Goal: Information Seeking & Learning: Learn about a topic

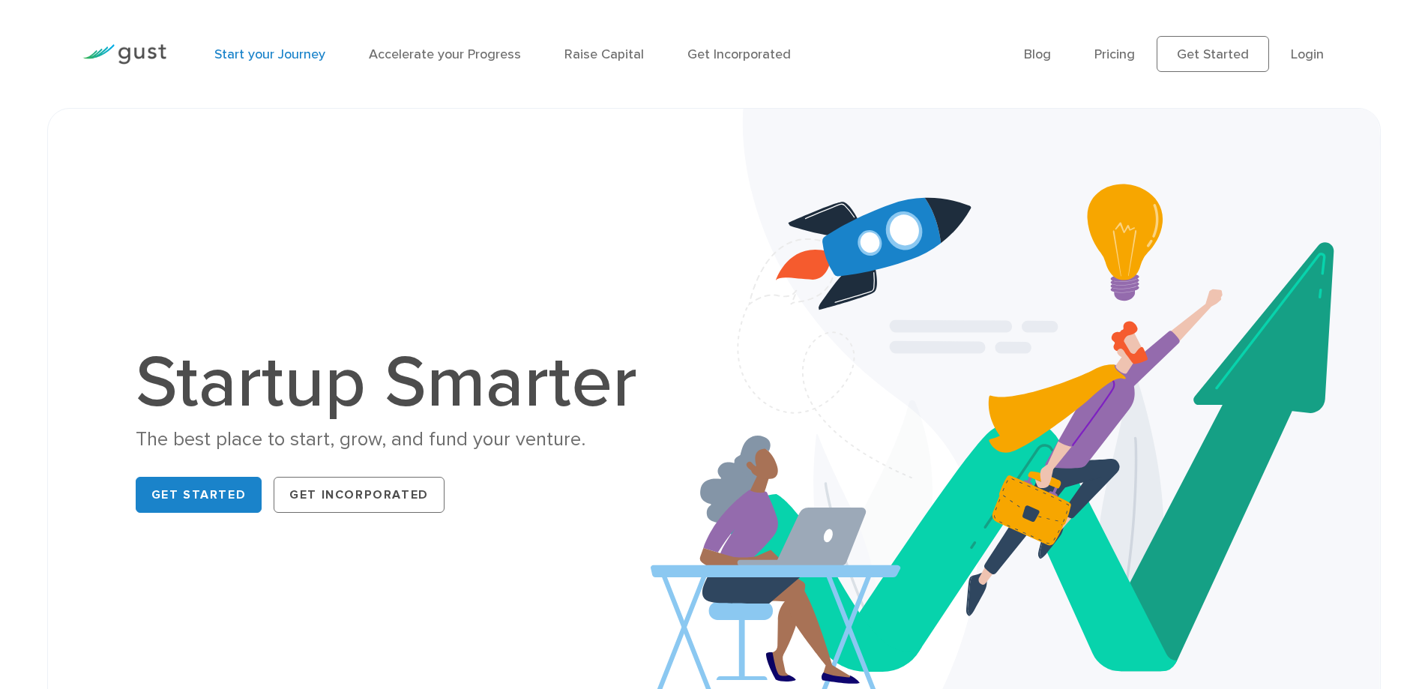
click at [263, 50] on link "Start your Journey" at bounding box center [269, 54] width 111 height 16
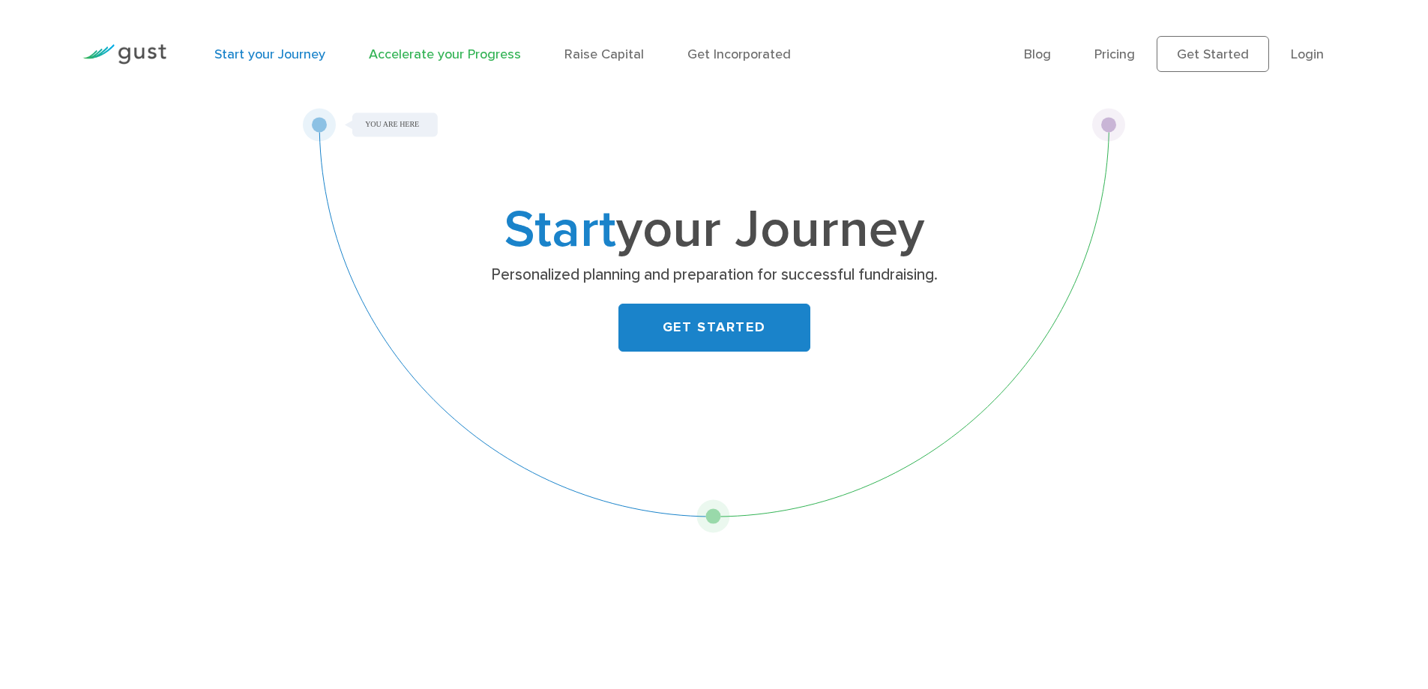
click at [396, 49] on link "Accelerate your Progress" at bounding box center [445, 54] width 152 height 16
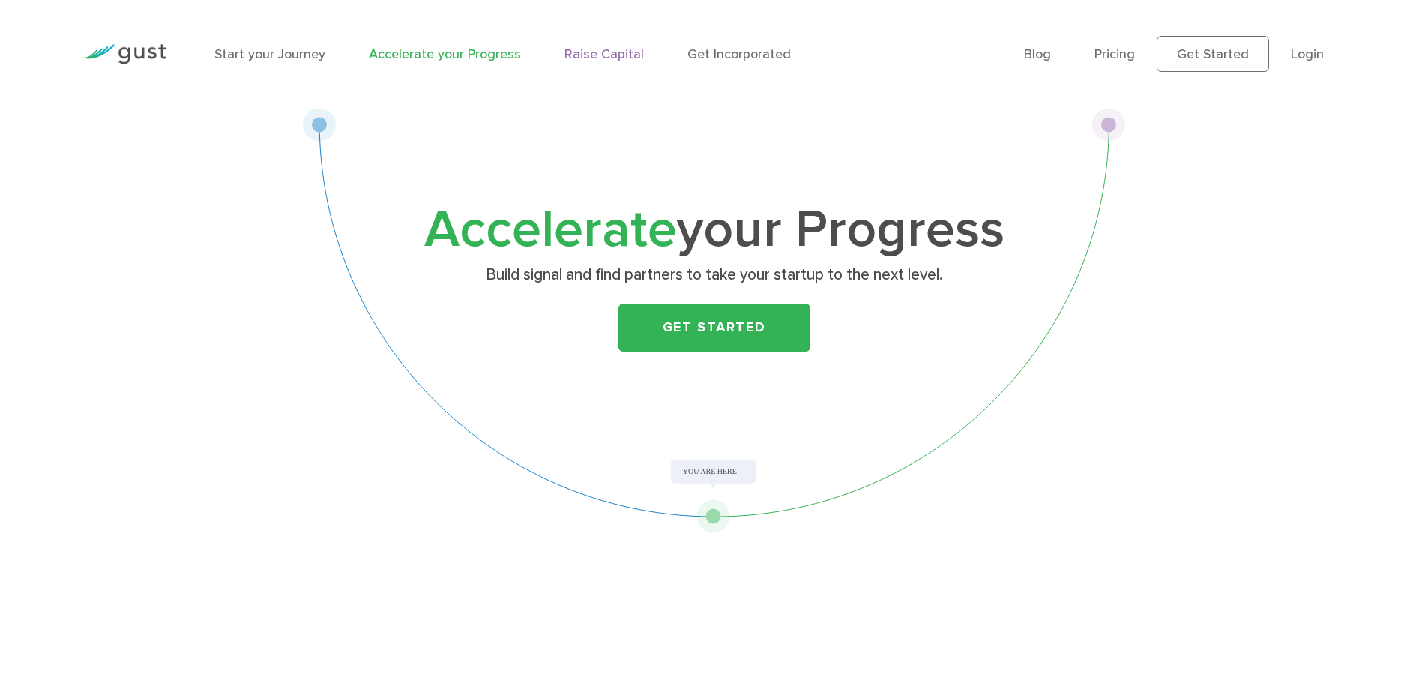
click at [613, 51] on link "Raise Capital" at bounding box center [604, 54] width 79 height 16
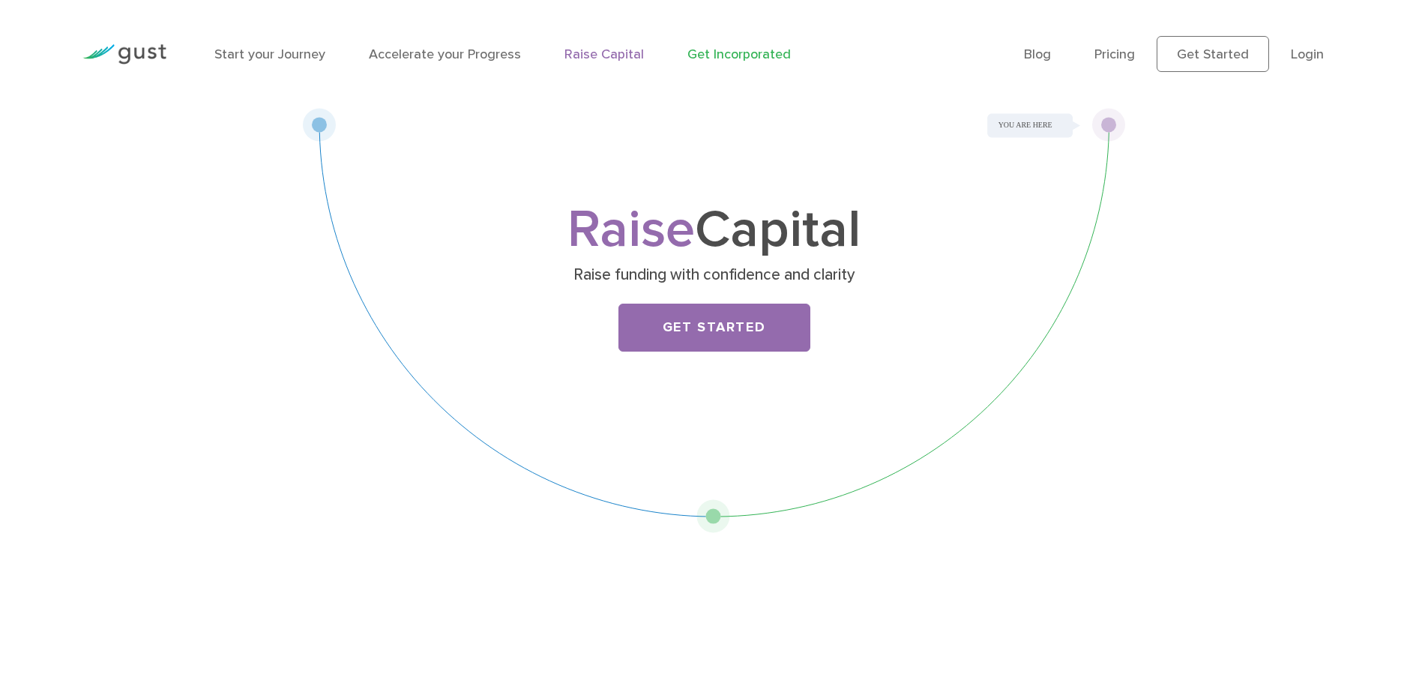
click at [737, 51] on link "Get Incorporated" at bounding box center [739, 54] width 103 height 16
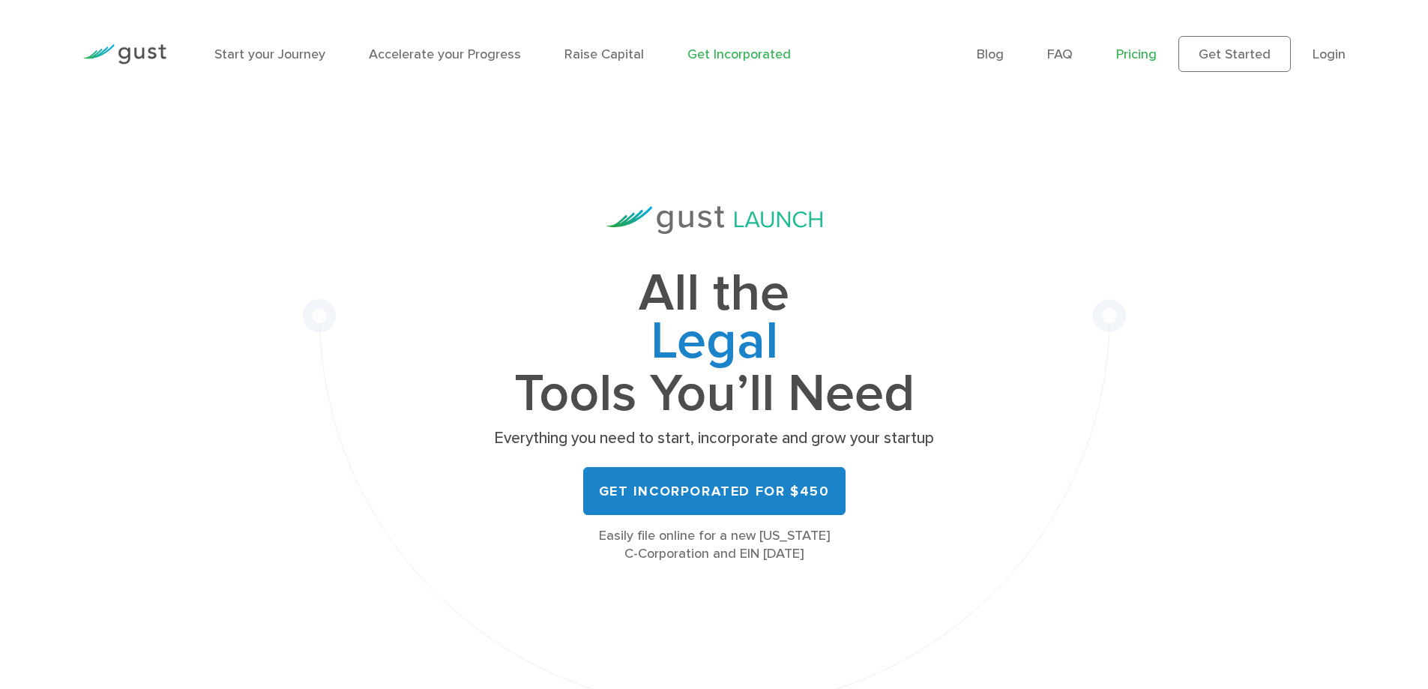
click at [1143, 51] on link "Pricing" at bounding box center [1136, 54] width 40 height 16
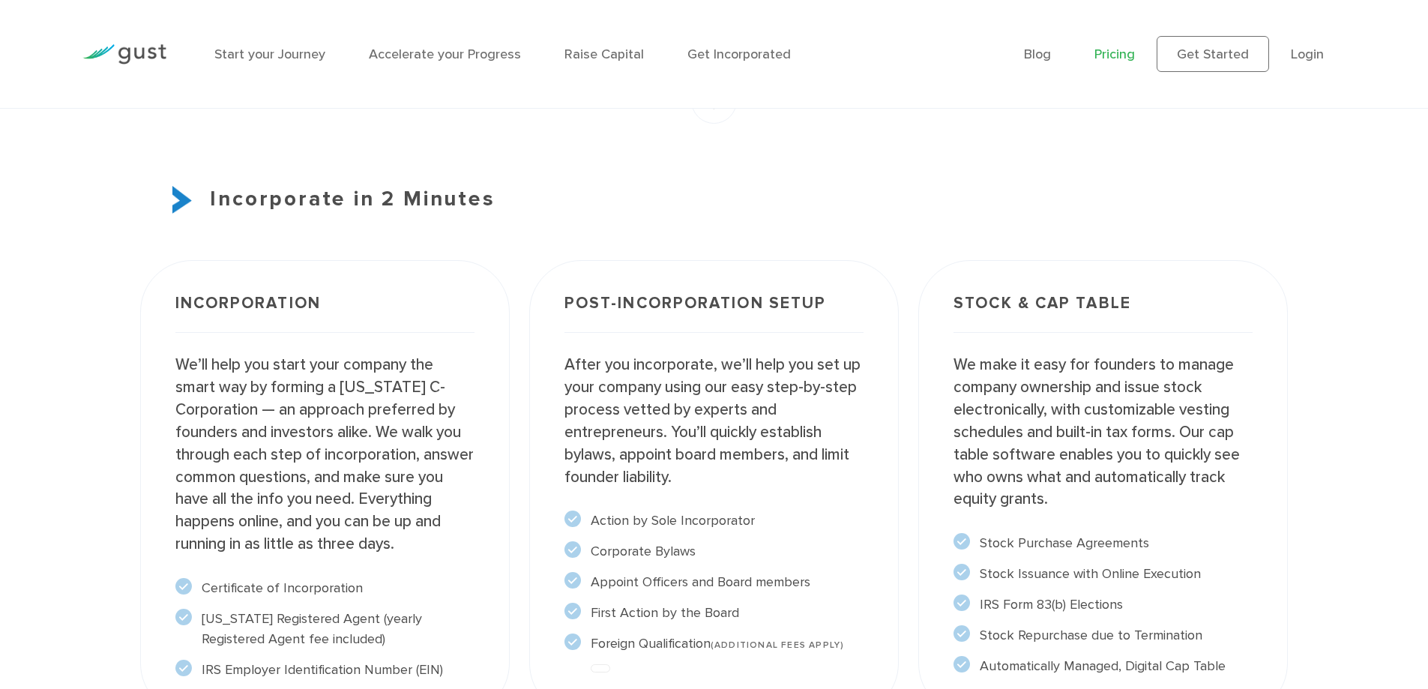
scroll to position [1500, 0]
